Goal: Transaction & Acquisition: Purchase product/service

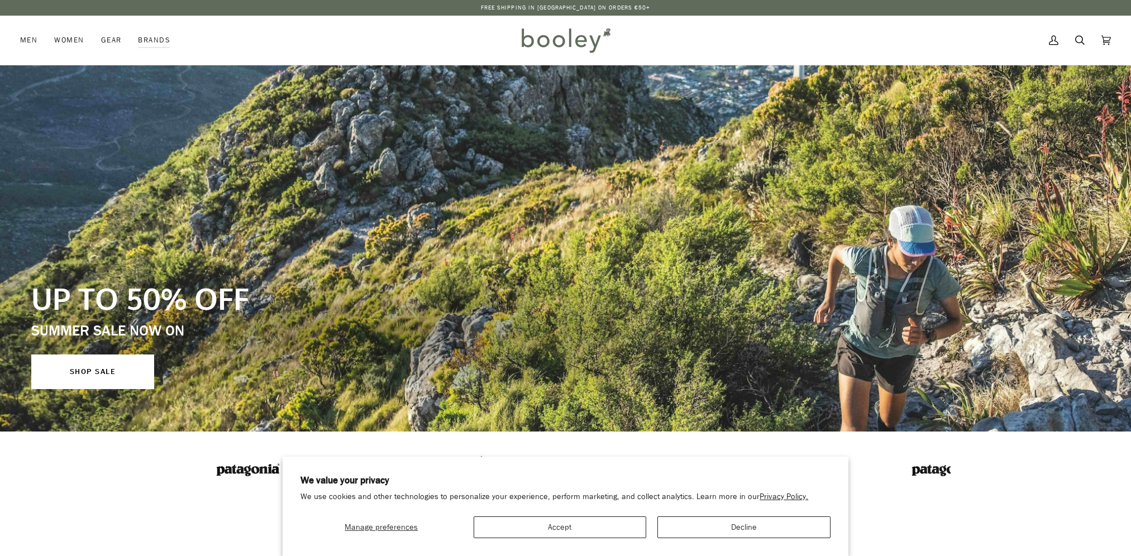
click at [544, 527] on button "Accept" at bounding box center [560, 528] width 173 height 22
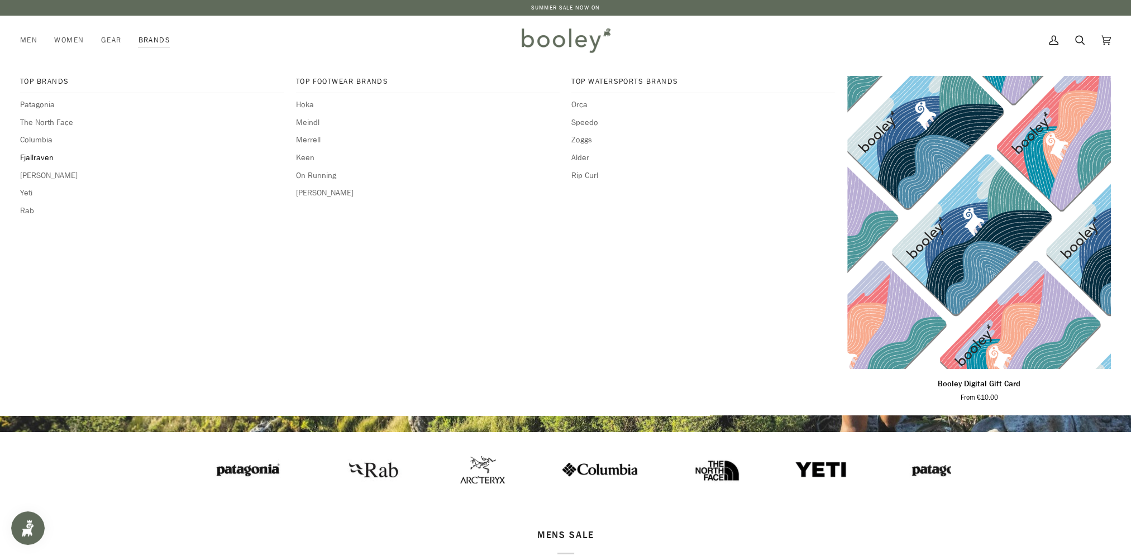
click at [38, 156] on span "Fjallraven" at bounding box center [152, 158] width 264 height 12
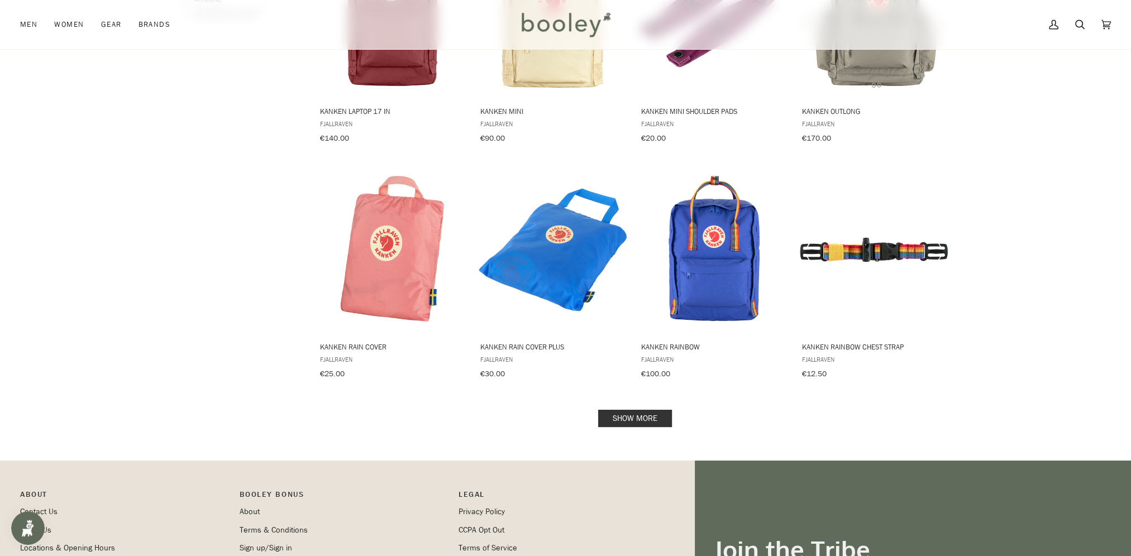
scroll to position [1173, 0]
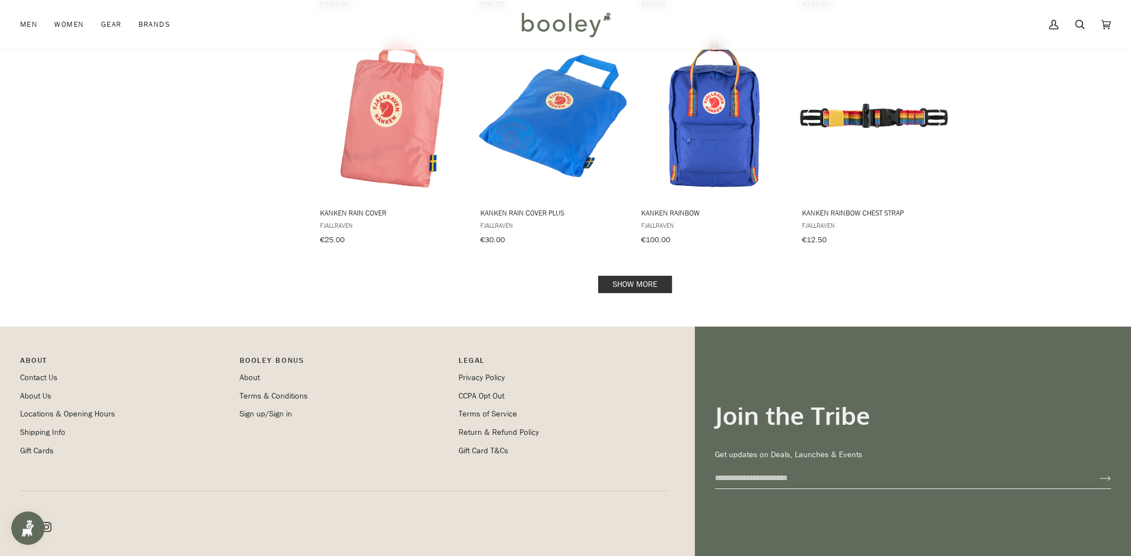
click at [653, 276] on link "Show more" at bounding box center [635, 284] width 74 height 17
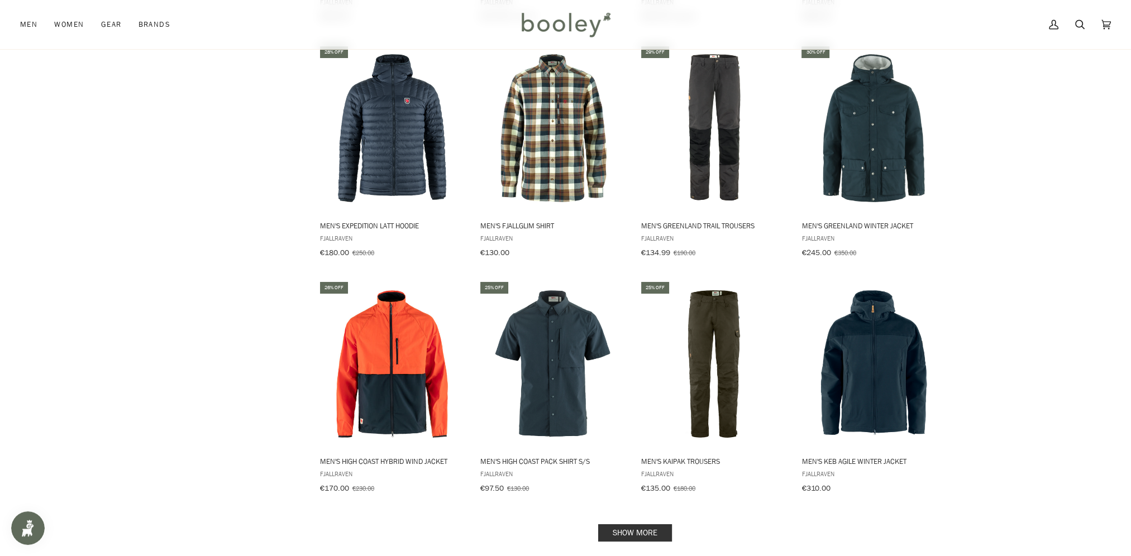
scroll to position [2234, 0]
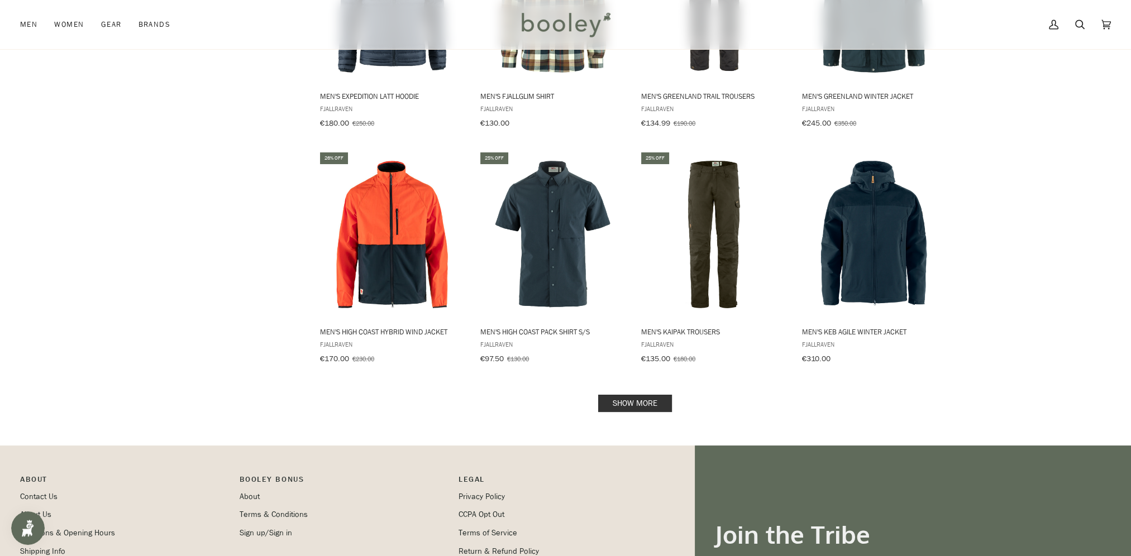
click at [644, 395] on link "Show more" at bounding box center [635, 403] width 74 height 17
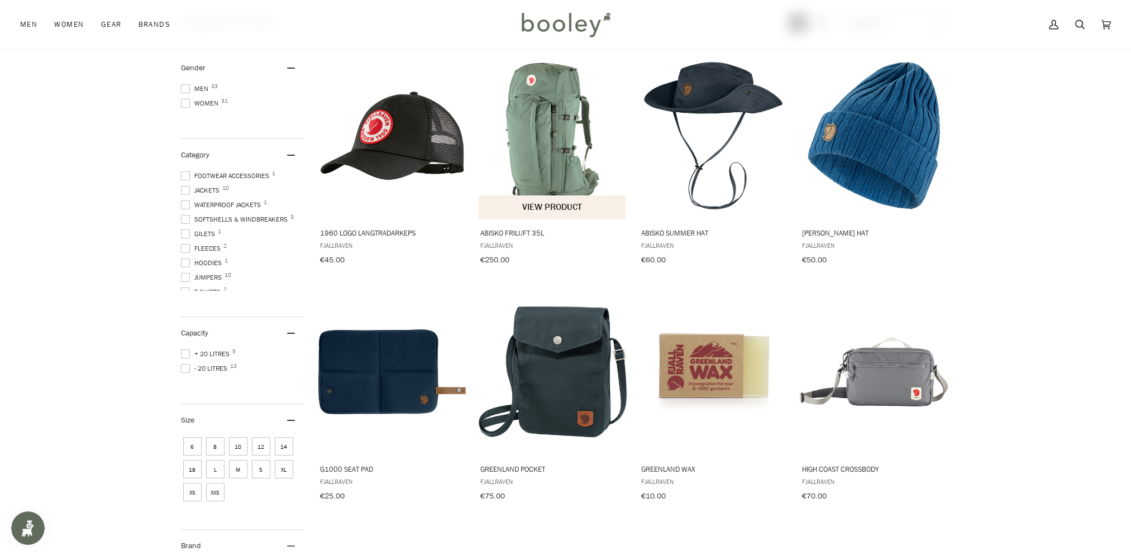
scroll to position [112, 0]
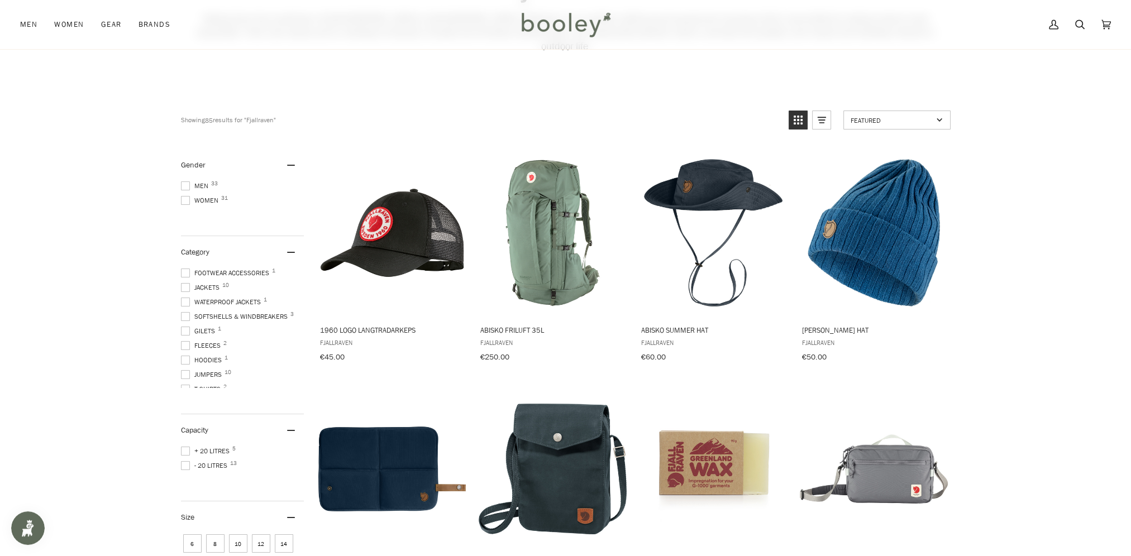
click at [183, 196] on span at bounding box center [185, 200] width 9 height 9
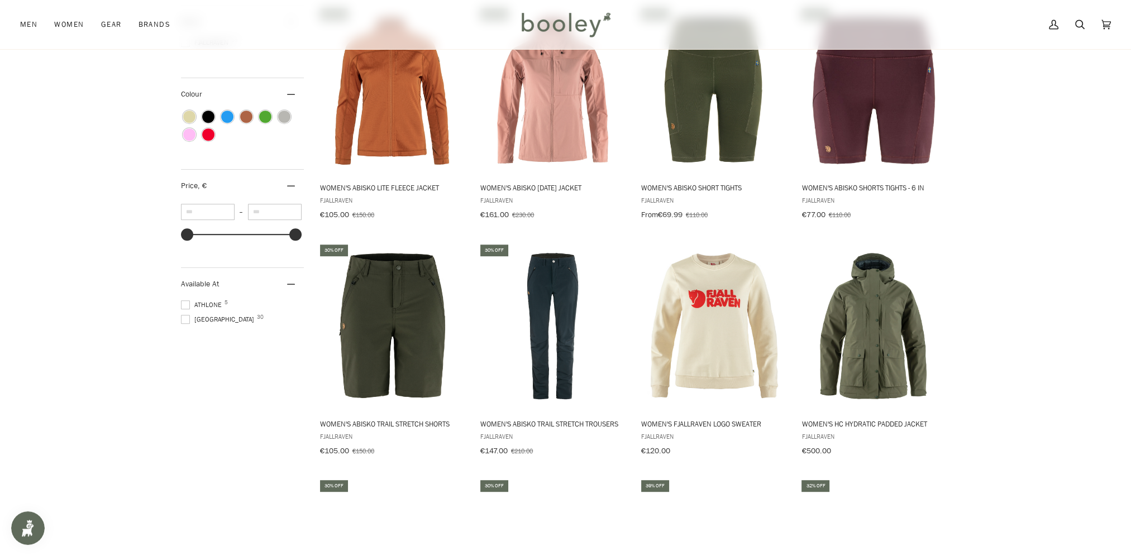
scroll to position [1117, 0]
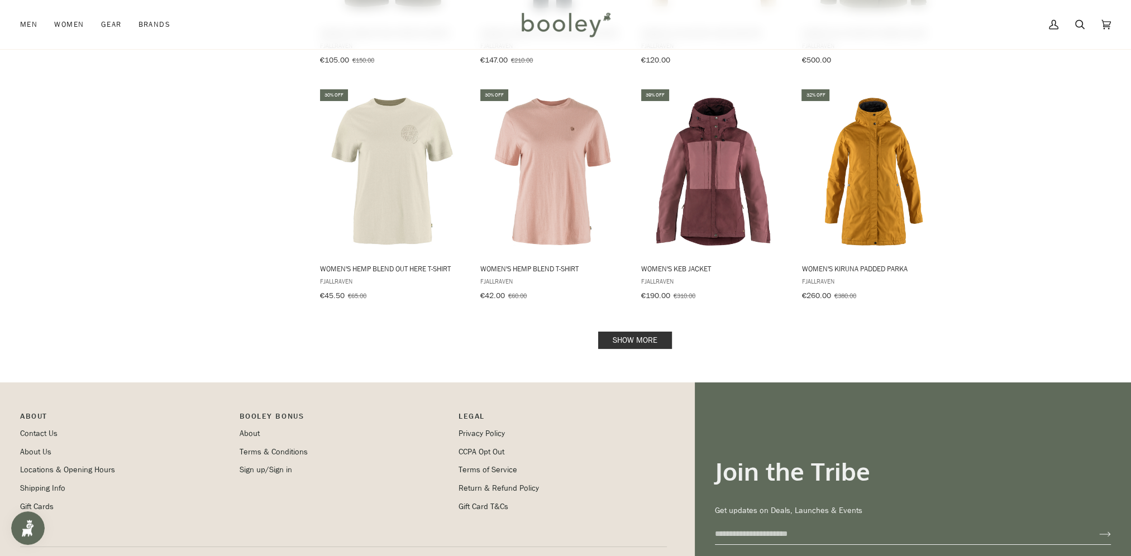
click at [622, 332] on link "Show more" at bounding box center [635, 340] width 74 height 17
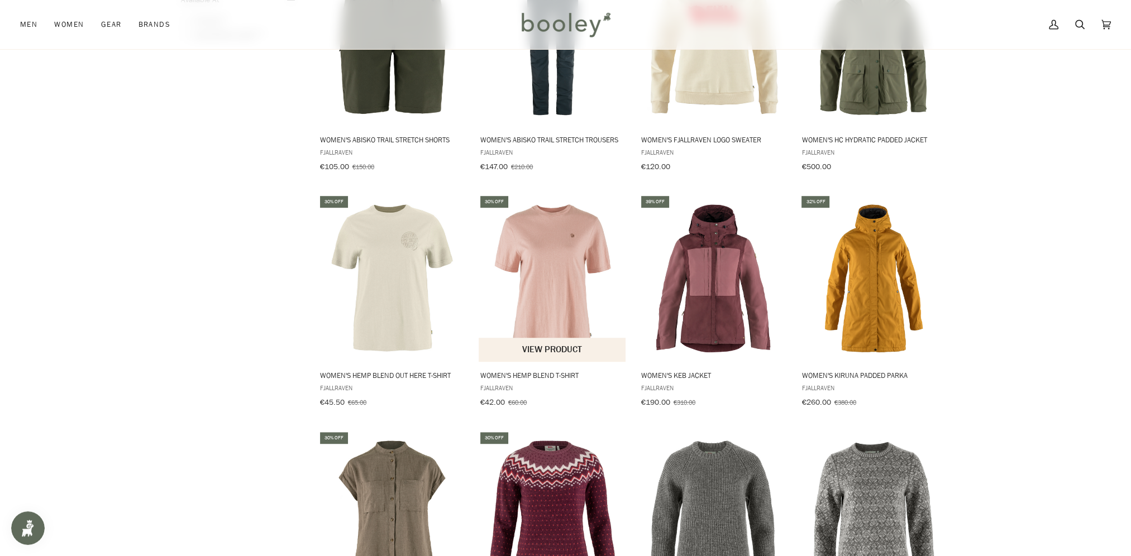
scroll to position [1006, 0]
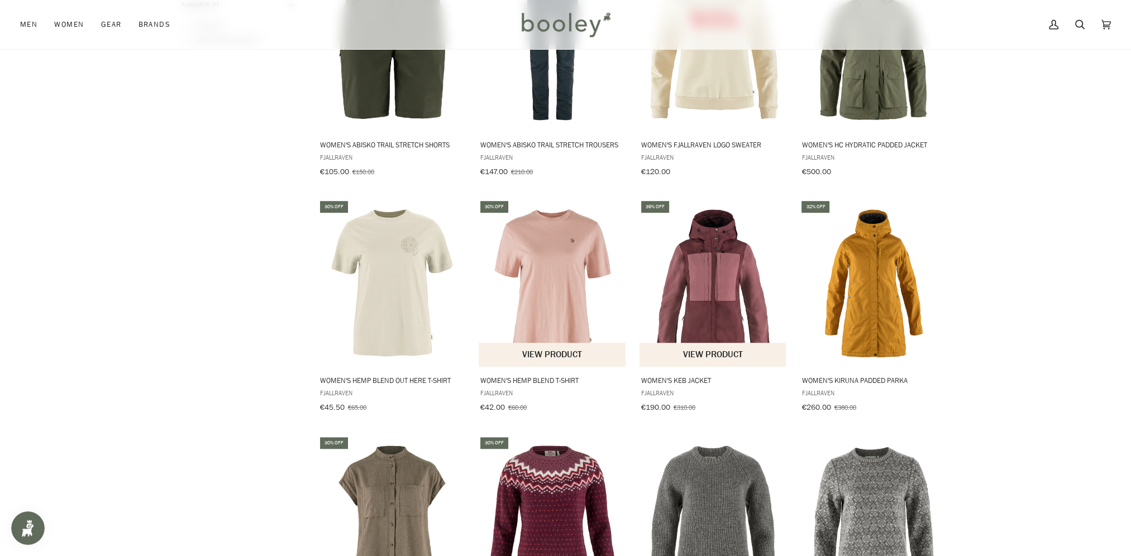
click at [708, 343] on button "View product" at bounding box center [713, 355] width 147 height 24
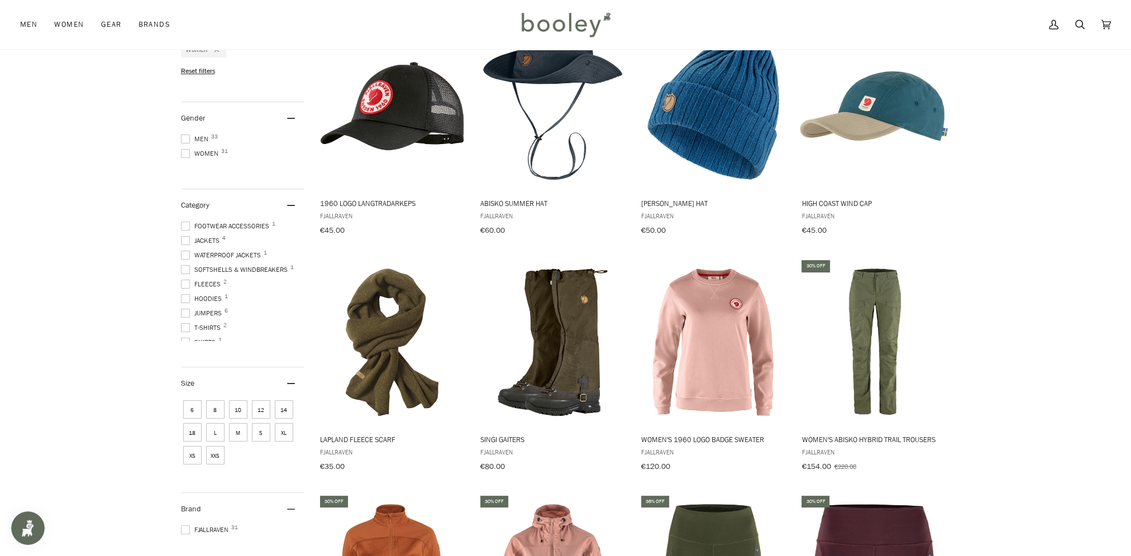
scroll to position [0, 0]
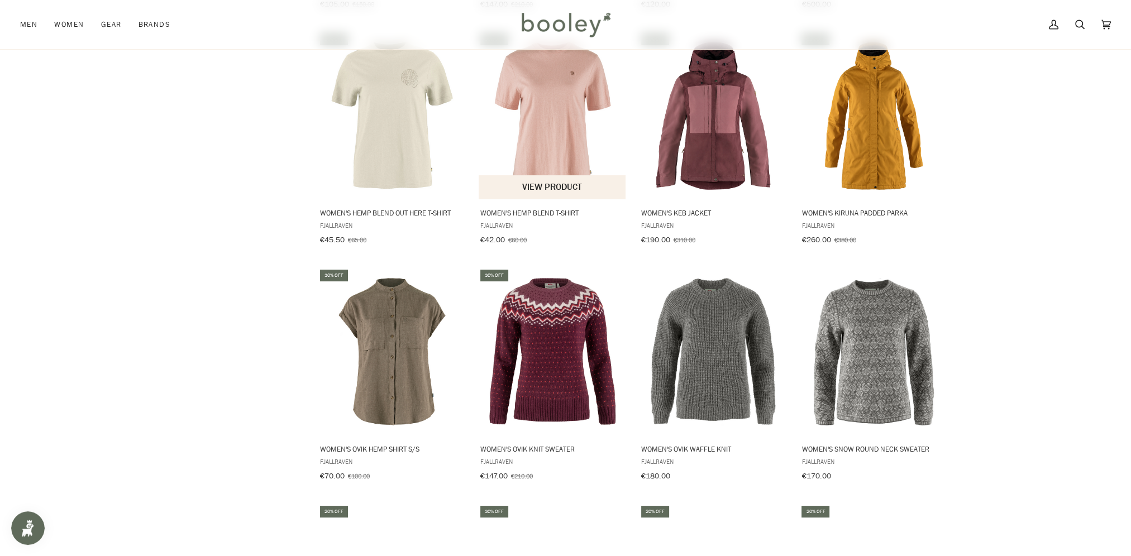
scroll to position [1173, 0]
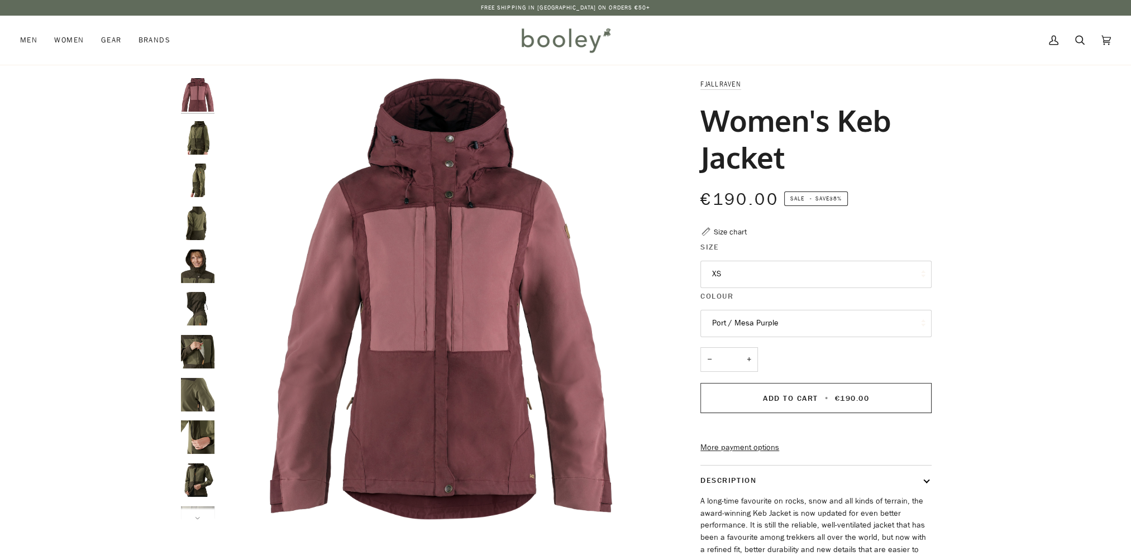
click at [819, 278] on button "XS" at bounding box center [816, 274] width 231 height 27
click at [774, 358] on link "Medium" at bounding box center [816, 357] width 230 height 28
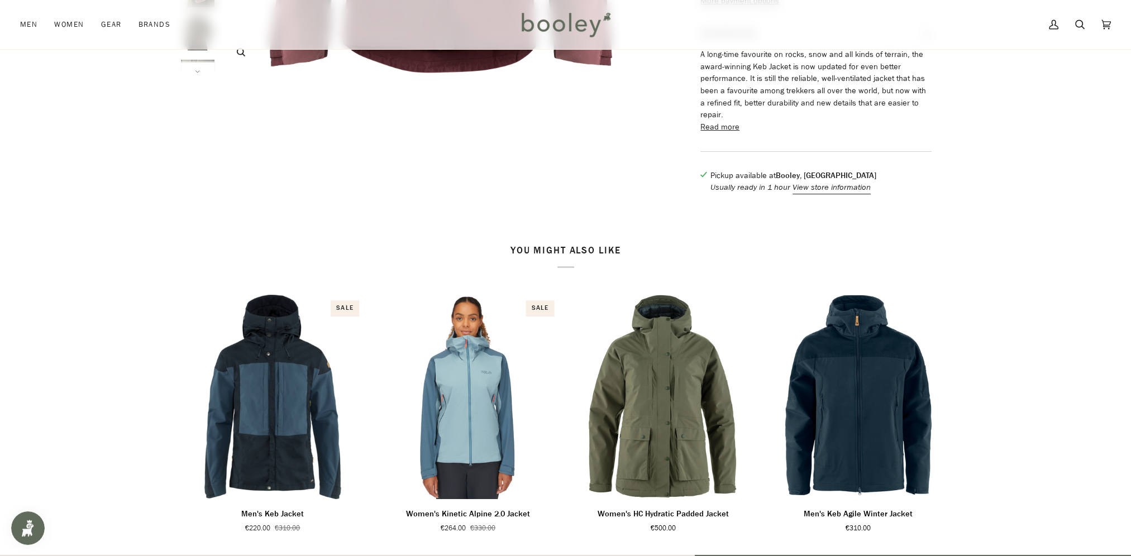
scroll to position [112, 0]
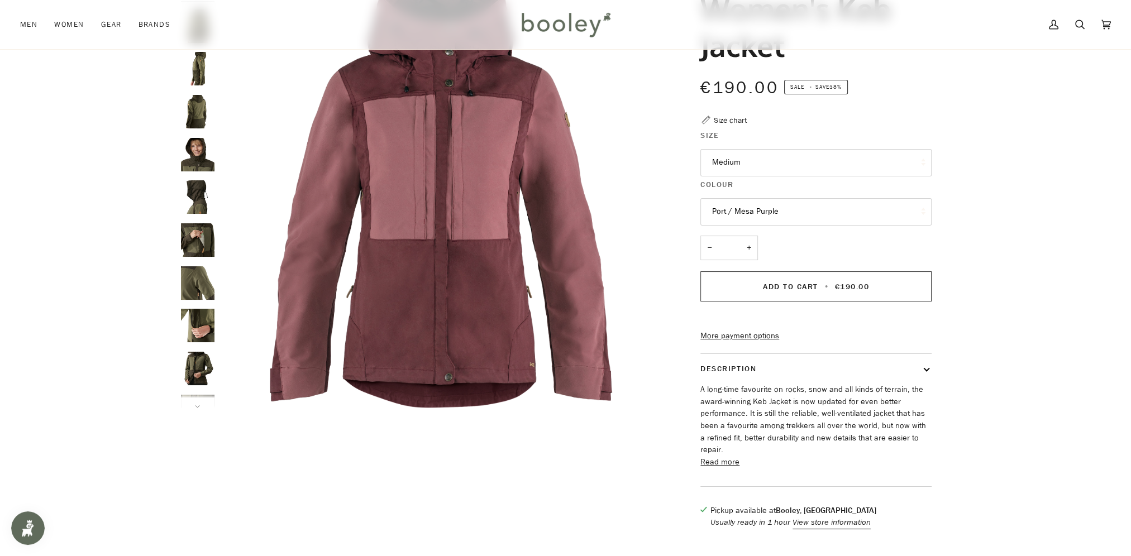
click at [711, 467] on button "Read more" at bounding box center [720, 462] width 39 height 12
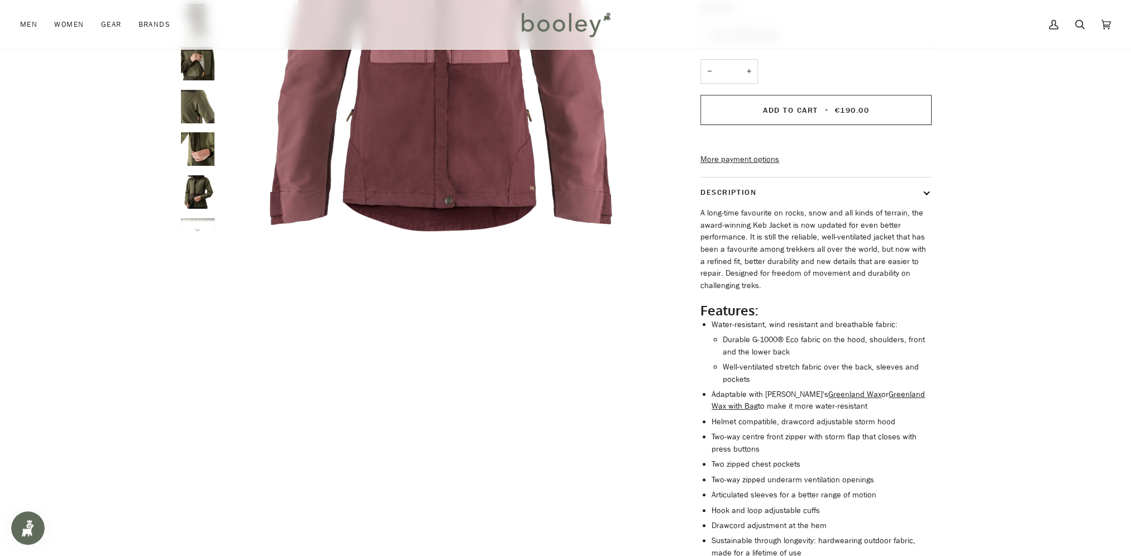
scroll to position [0, 0]
